Goal: Task Accomplishment & Management: Manage account settings

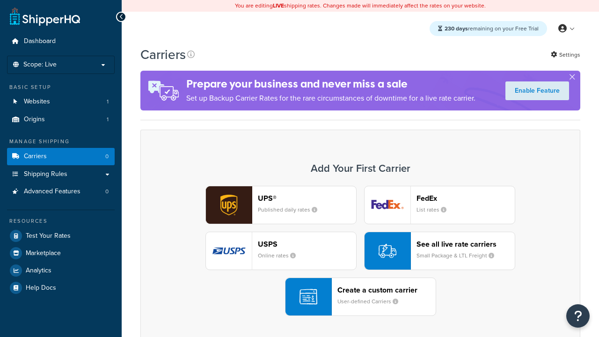
click at [360, 251] on div "UPS® Published daily rates FedEx List rates USPS Online rates See all live rate…" at bounding box center [360, 251] width 420 height 130
click at [466, 198] on header "FedEx" at bounding box center [466, 198] width 98 height 9
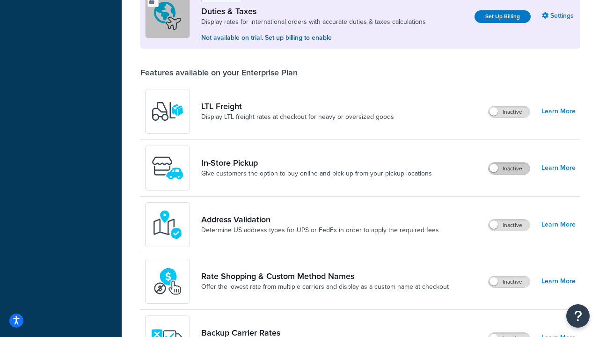
scroll to position [285, 0]
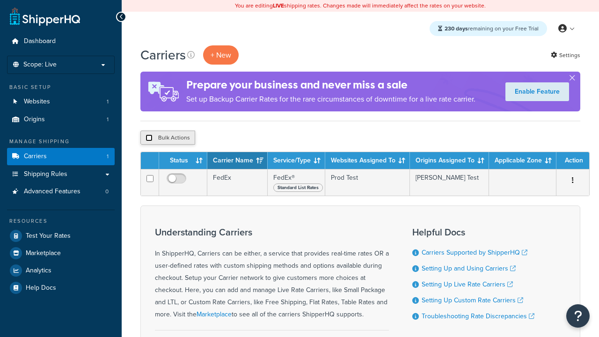
click at [149, 138] on input "checkbox" at bounding box center [149, 137] width 7 height 7
checkbox input "true"
click at [0, 0] on button "Delete" at bounding box center [0, 0] width 0 height 0
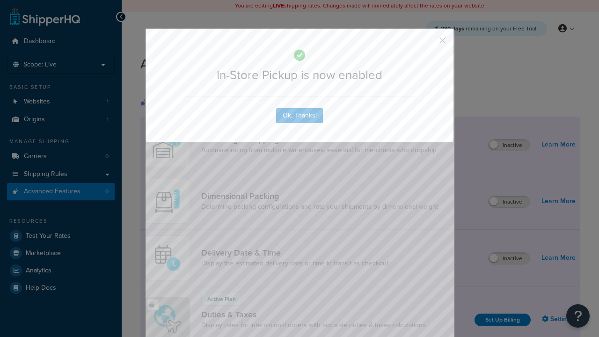
scroll to position [303, 0]
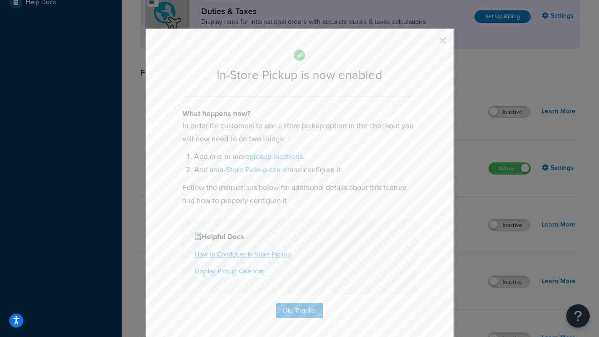
click at [429, 44] on button "button" at bounding box center [429, 44] width 2 height 2
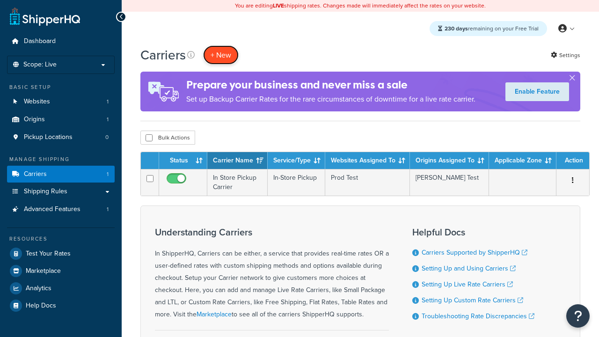
click at [221, 55] on button "+ New" at bounding box center [221, 54] width 36 height 19
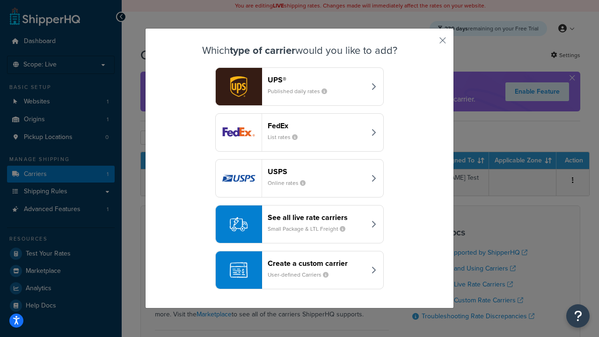
click at [300, 270] on div "Create a custom carrier User-defined Carriers" at bounding box center [317, 270] width 98 height 22
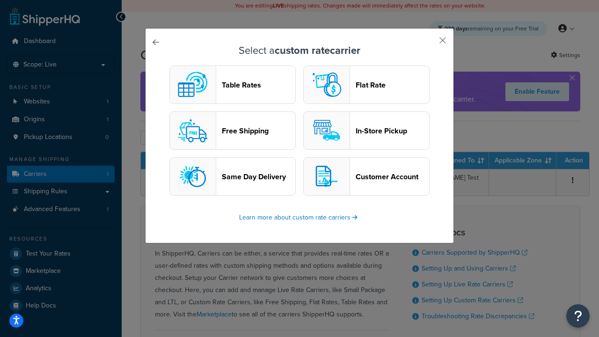
click at [366, 131] on header "In-Store Pickup" at bounding box center [392, 130] width 73 height 9
